Goal: Navigation & Orientation: Find specific page/section

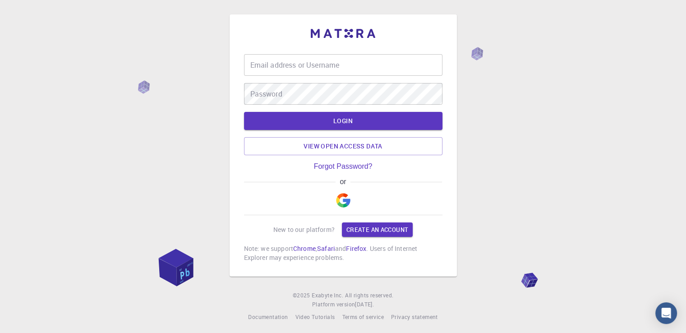
click at [344, 207] on img "button" at bounding box center [343, 200] width 14 height 14
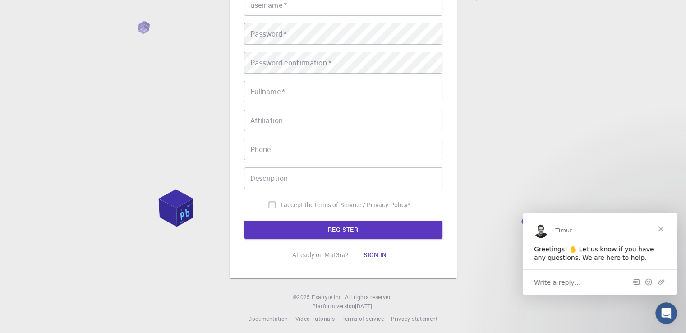
scroll to position [88, 0]
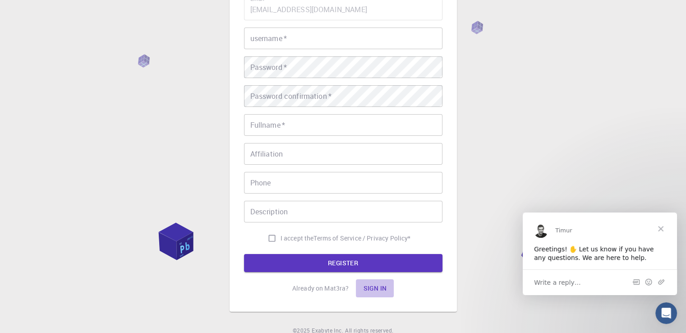
click at [370, 288] on button "Sign in" at bounding box center [375, 288] width 38 height 18
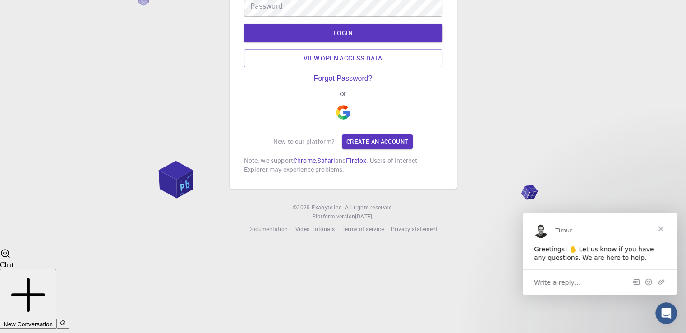
scroll to position [0, 0]
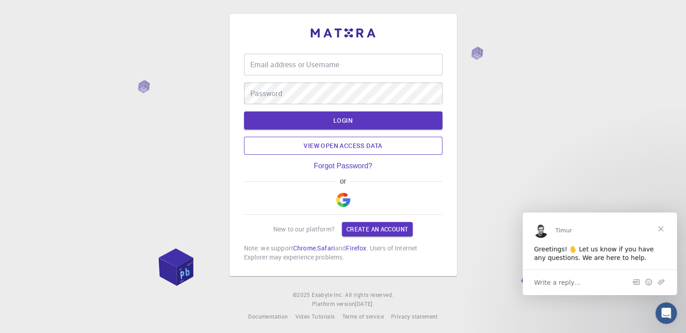
click at [345, 147] on link "View open access data" at bounding box center [343, 146] width 198 height 18
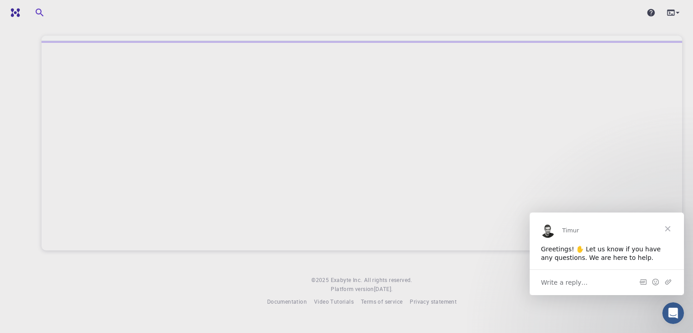
click at [667, 226] on span "Close" at bounding box center [667, 228] width 32 height 32
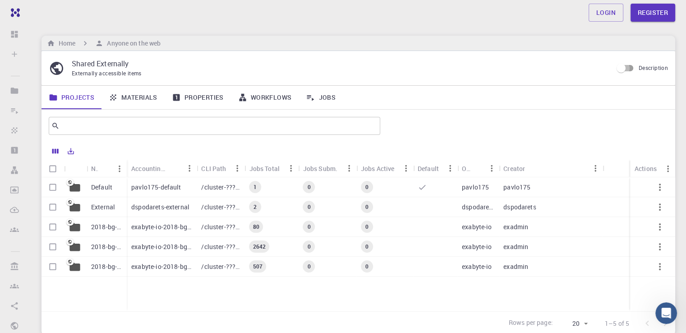
click at [628, 70] on input "Description" at bounding box center [620, 68] width 51 height 17
checkbox input "true"
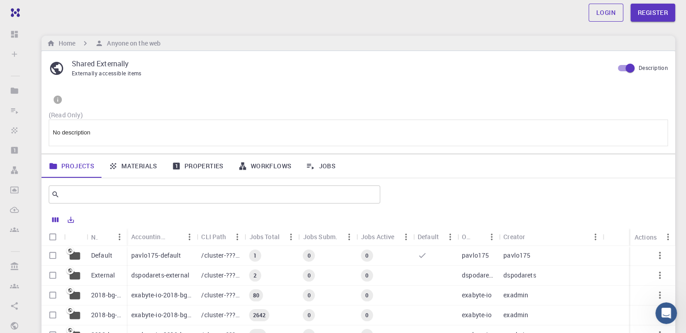
click at [604, 13] on link "Login" at bounding box center [606, 13] width 35 height 18
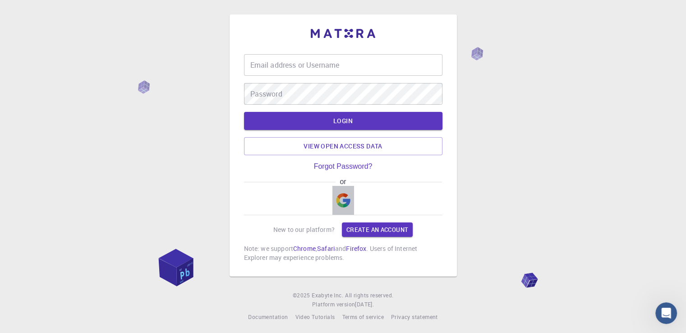
click at [345, 205] on img "button" at bounding box center [343, 200] width 14 height 14
click at [350, 147] on link "View open access data" at bounding box center [343, 146] width 198 height 18
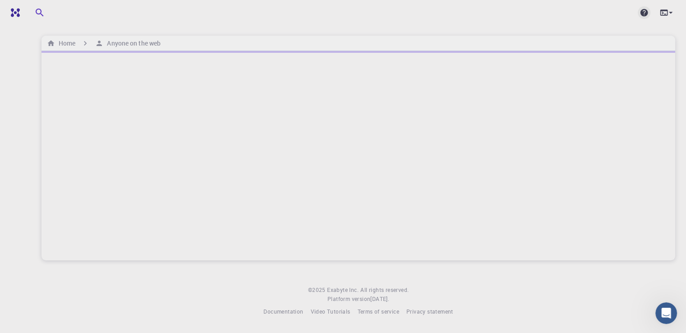
click at [641, 13] on icon at bounding box center [644, 13] width 8 height 8
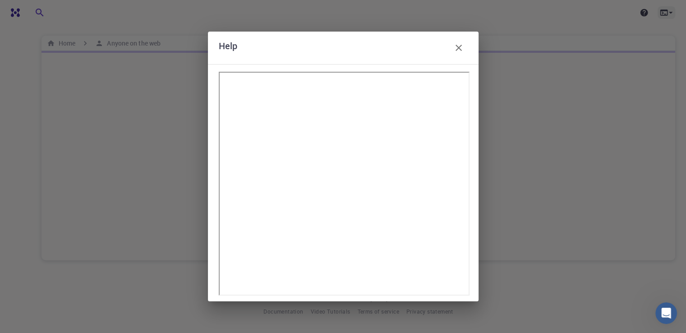
click at [460, 48] on icon "button" at bounding box center [459, 48] width 6 height 6
click at [667, 10] on icon at bounding box center [670, 12] width 9 height 9
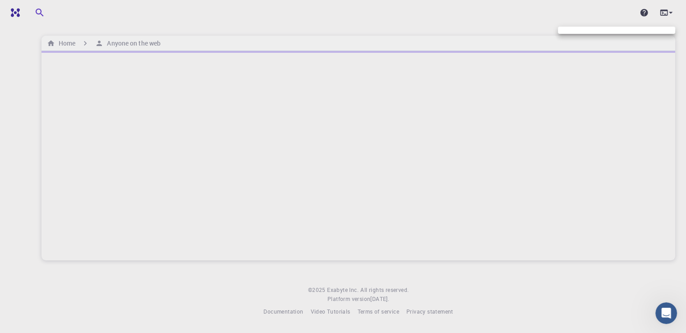
click at [666, 11] on div at bounding box center [343, 166] width 686 height 333
click at [23, 14] on img at bounding box center [36, 12] width 51 height 7
click at [106, 12] on icon "button" at bounding box center [105, 12] width 3 height 5
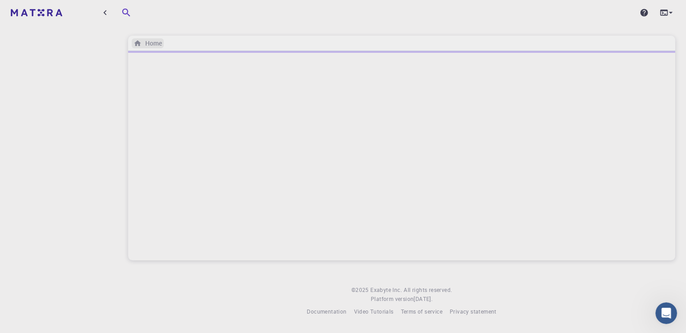
click at [146, 39] on h6 "Home" at bounding box center [152, 43] width 20 height 10
click at [327, 315] on span "Documentation" at bounding box center [327, 311] width 40 height 7
click at [644, 13] on icon at bounding box center [644, 13] width 8 height 8
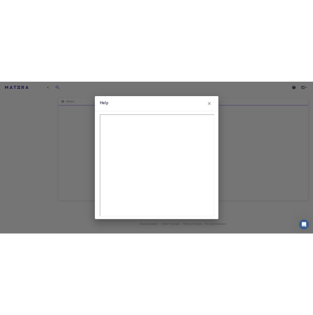
scroll to position [3, 0]
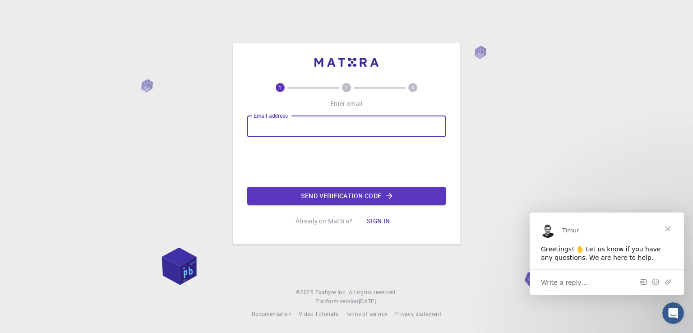
click at [323, 126] on input "Email address" at bounding box center [346, 126] width 198 height 22
type input "myntra.mv@gmail.com"
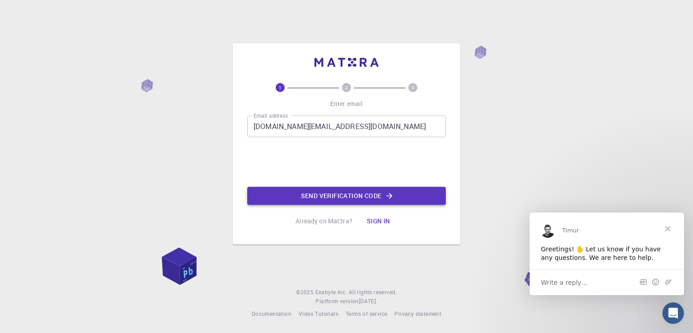
click at [334, 192] on button "Send verification code" at bounding box center [346, 196] width 198 height 18
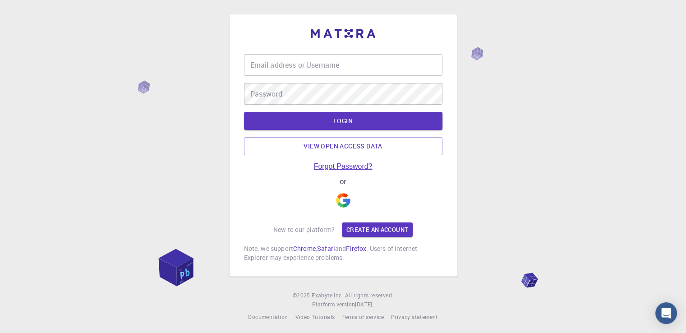
click at [351, 166] on link "Forgot Password?" at bounding box center [343, 166] width 59 height 8
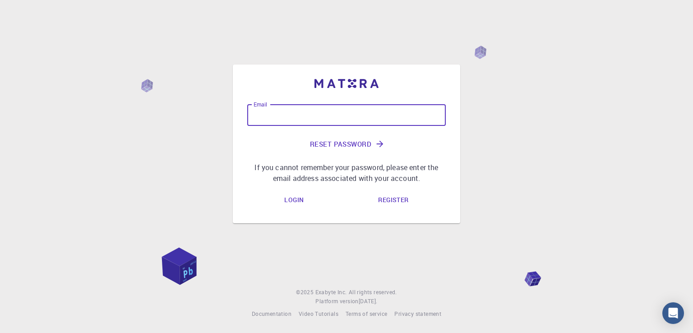
click at [368, 116] on input "Email" at bounding box center [346, 115] width 198 height 22
click at [294, 197] on link "Login" at bounding box center [294, 200] width 34 height 18
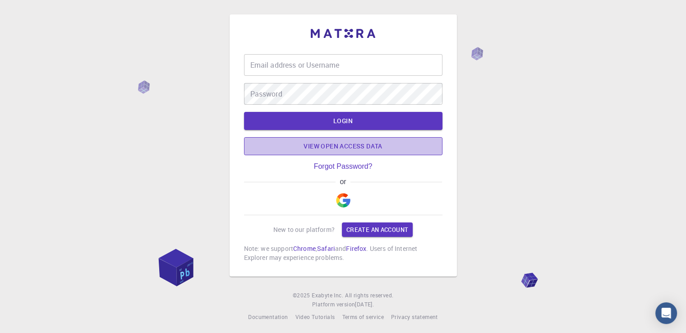
click at [371, 148] on link "View open access data" at bounding box center [343, 146] width 198 height 18
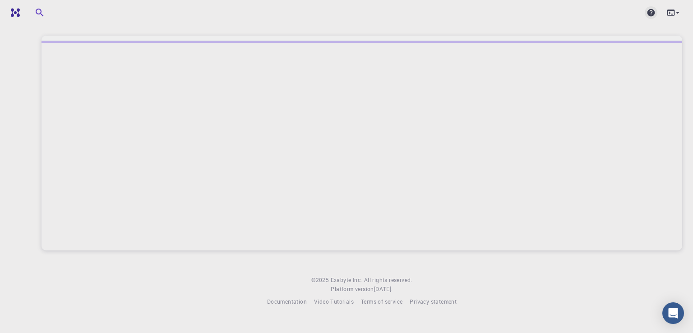
click at [651, 13] on icon at bounding box center [650, 12] width 9 height 9
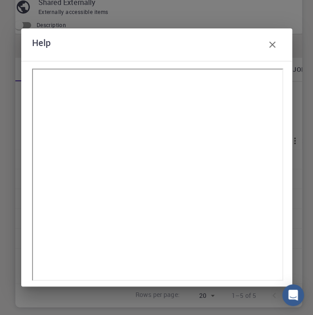
scroll to position [114, 0]
